Goal: Check status: Check status

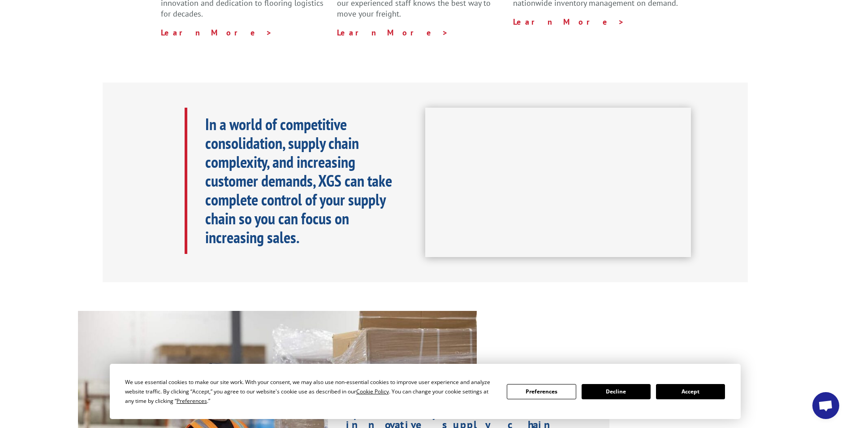
scroll to position [359, 0]
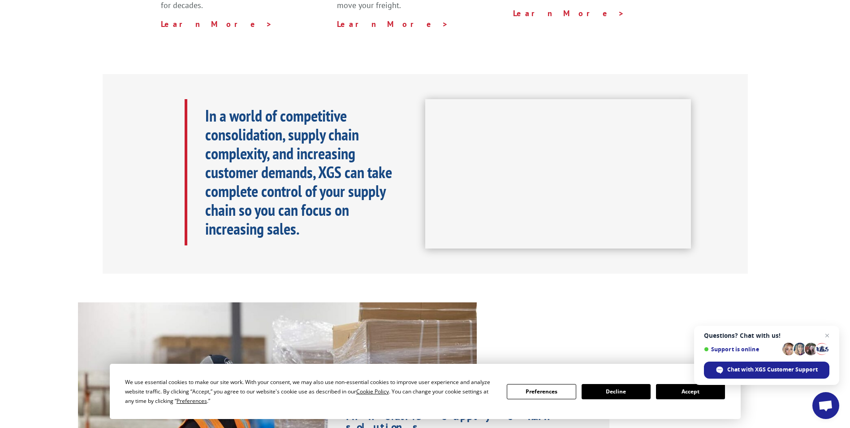
click at [692, 392] on button "Accept" at bounding box center [690, 391] width 69 height 15
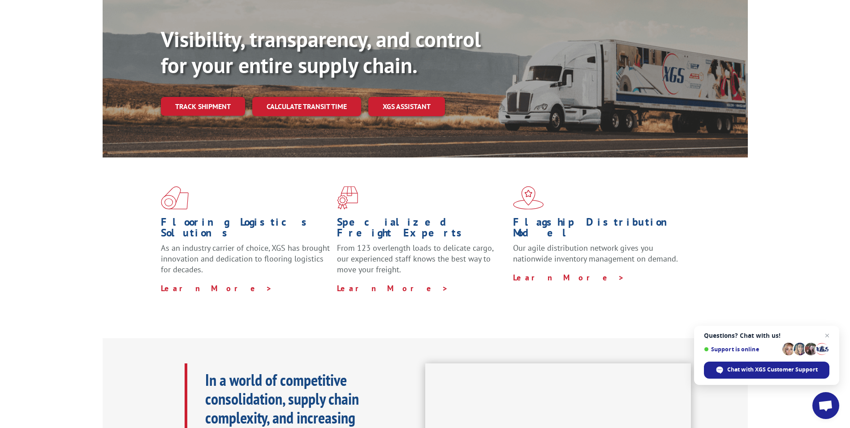
scroll to position [0, 0]
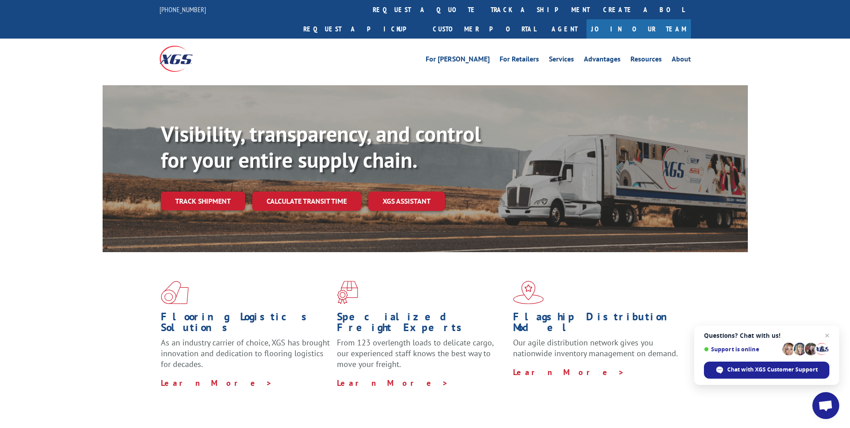
click at [484, 9] on link "track a shipment" at bounding box center [540, 9] width 112 height 19
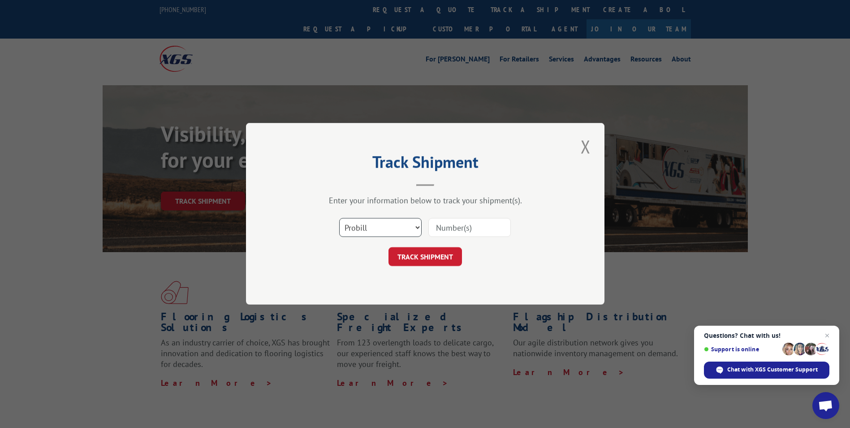
click at [410, 226] on select "Select category... Probill BOL PO" at bounding box center [380, 227] width 82 height 19
click at [339, 218] on select "Select category... Probill BOL PO" at bounding box center [380, 227] width 82 height 19
click at [456, 232] on input at bounding box center [469, 227] width 82 height 19
paste input "15983692"
type input "15983692"
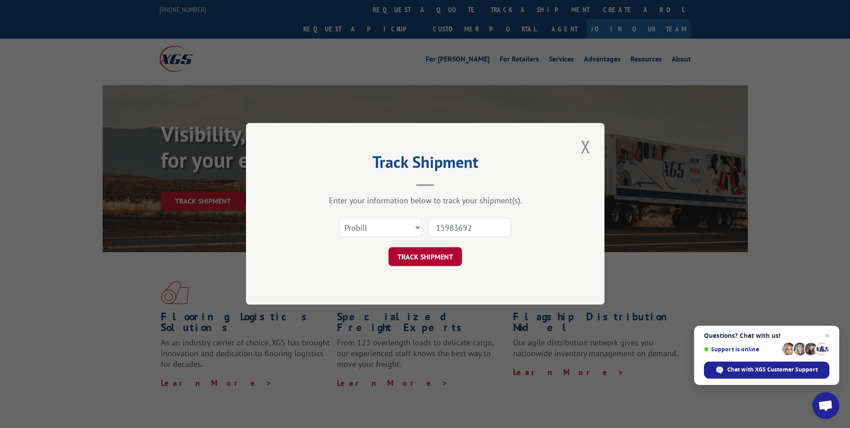
click at [423, 260] on button "TRACK SHIPMENT" at bounding box center [425, 256] width 73 height 19
